Goal: Information Seeking & Learning: Understand process/instructions

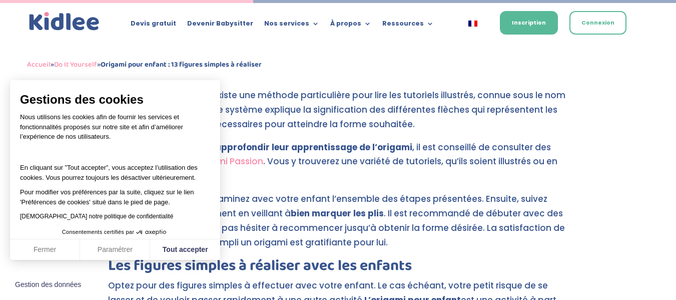
scroll to position [1717, 0]
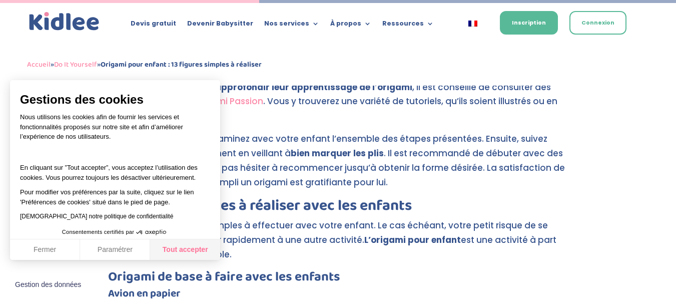
click at [190, 246] on button "Tout accepter" at bounding box center [185, 249] width 70 height 21
checkbox input "true"
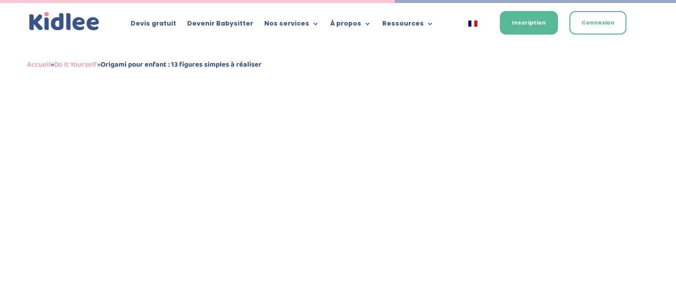
scroll to position [2534, 0]
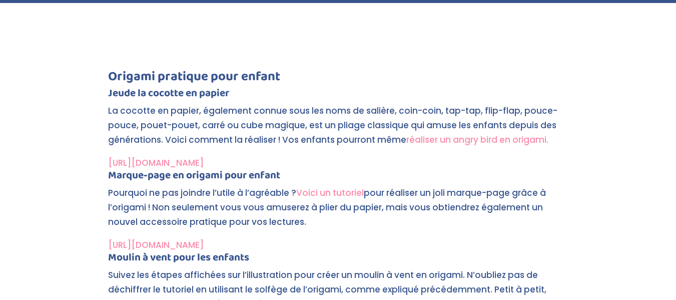
scroll to position [2606, 0]
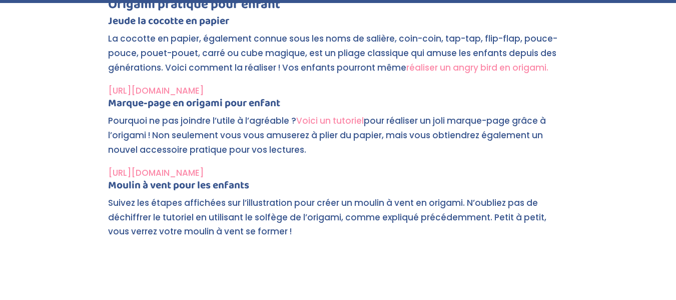
click at [216, 196] on p "Suivez les étapes affichées sur l’illustration pour créer un moulin à vent en o…" at bounding box center [338, 222] width 460 height 52
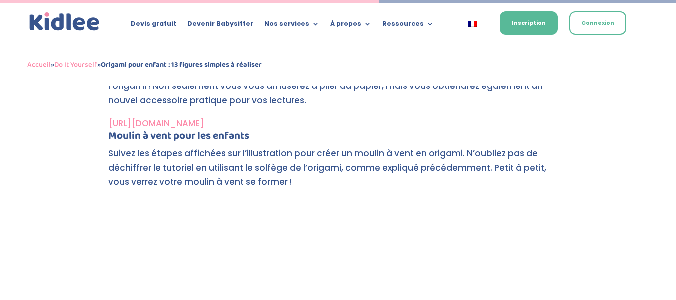
scroll to position [2534, 0]
